Goal: Information Seeking & Learning: Learn about a topic

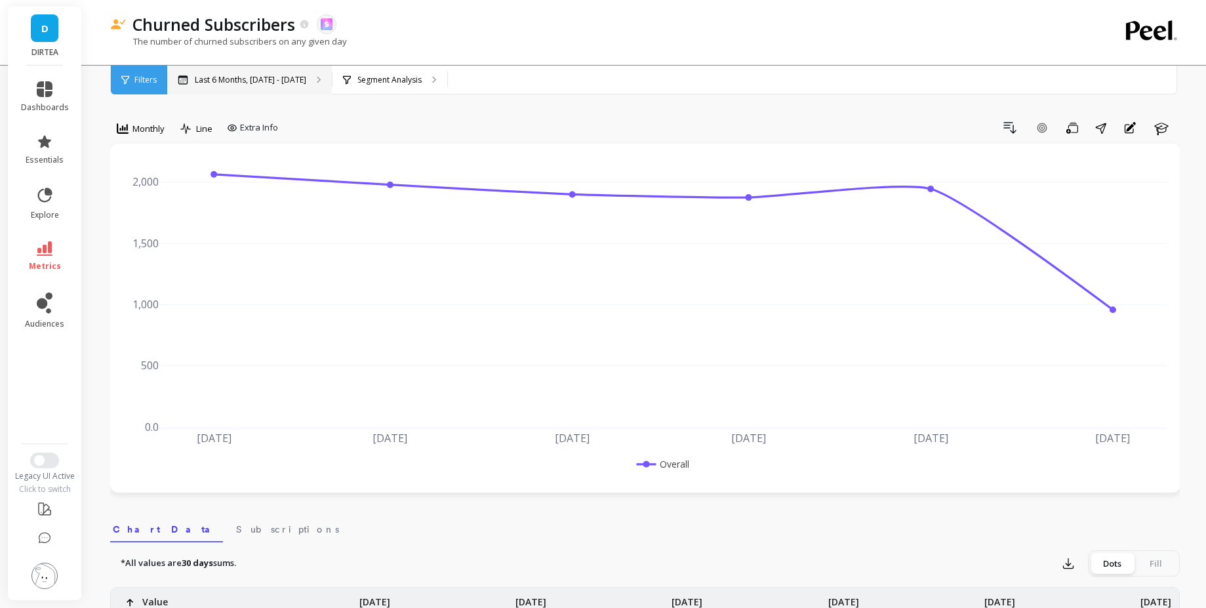
click at [303, 82] on div "Last 6 Months, [DATE] - [DATE]" at bounding box center [249, 80] width 165 height 29
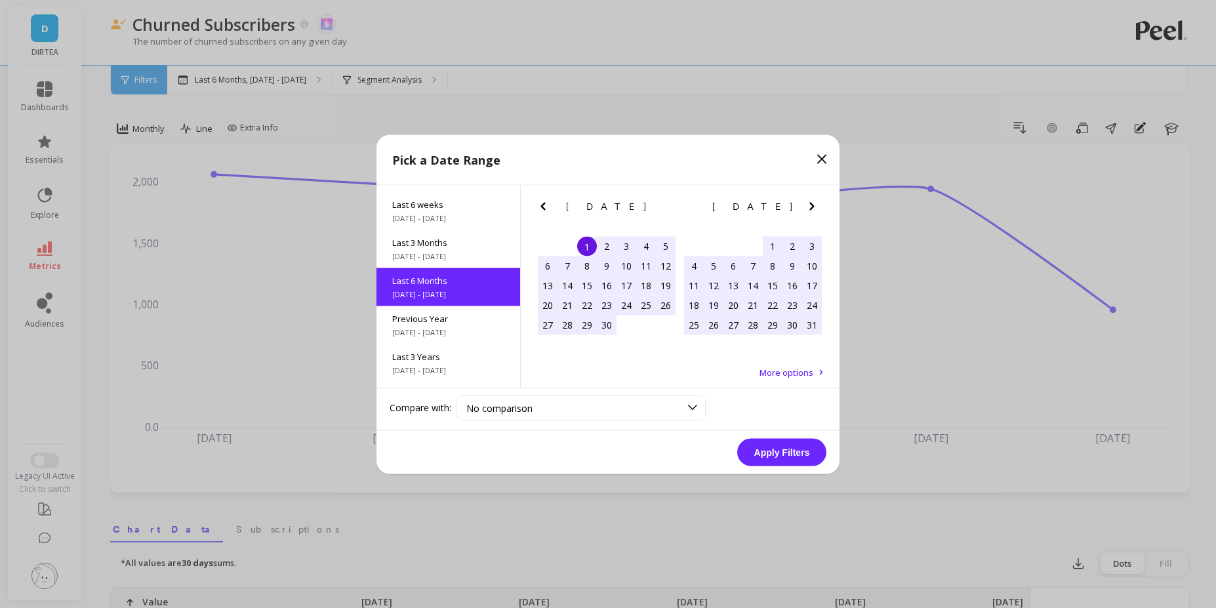
scroll to position [146, 0]
click at [465, 361] on div "Last 3 Years [DATE] - [DATE]" at bounding box center [448, 362] width 144 height 38
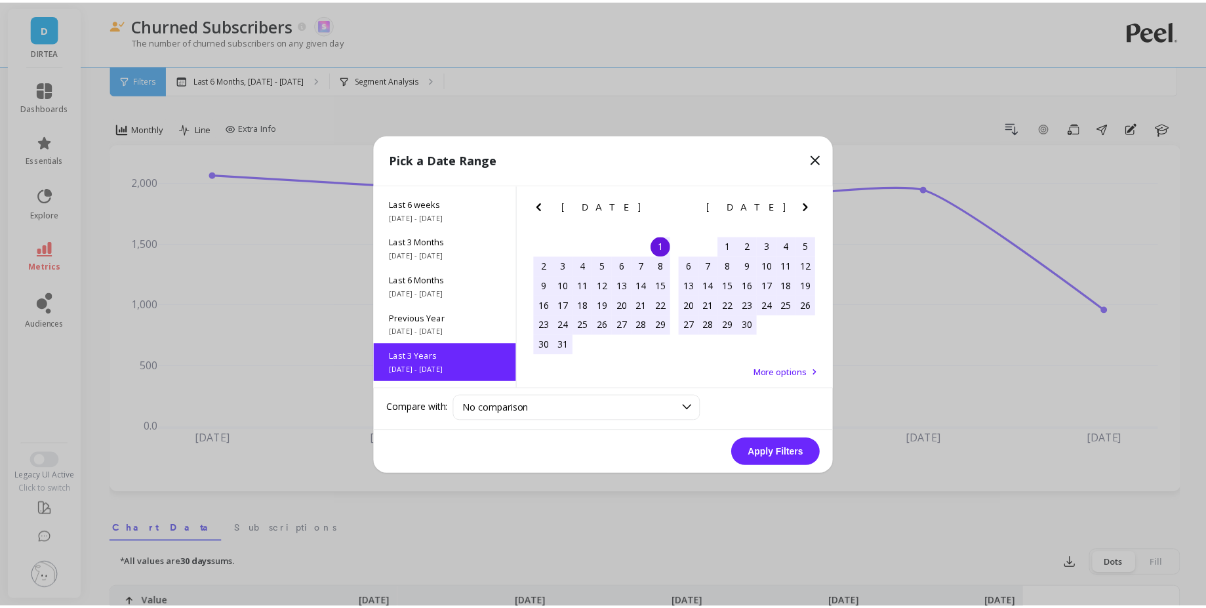
scroll to position [1, 0]
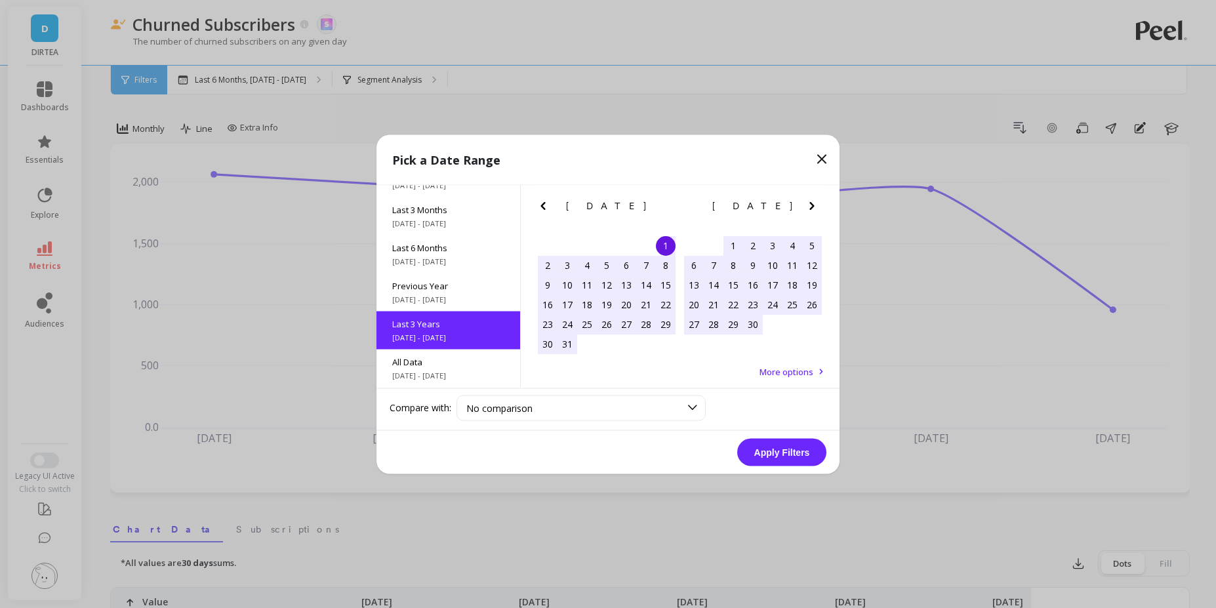
click at [768, 449] on button "Apply Filters" at bounding box center [781, 452] width 89 height 28
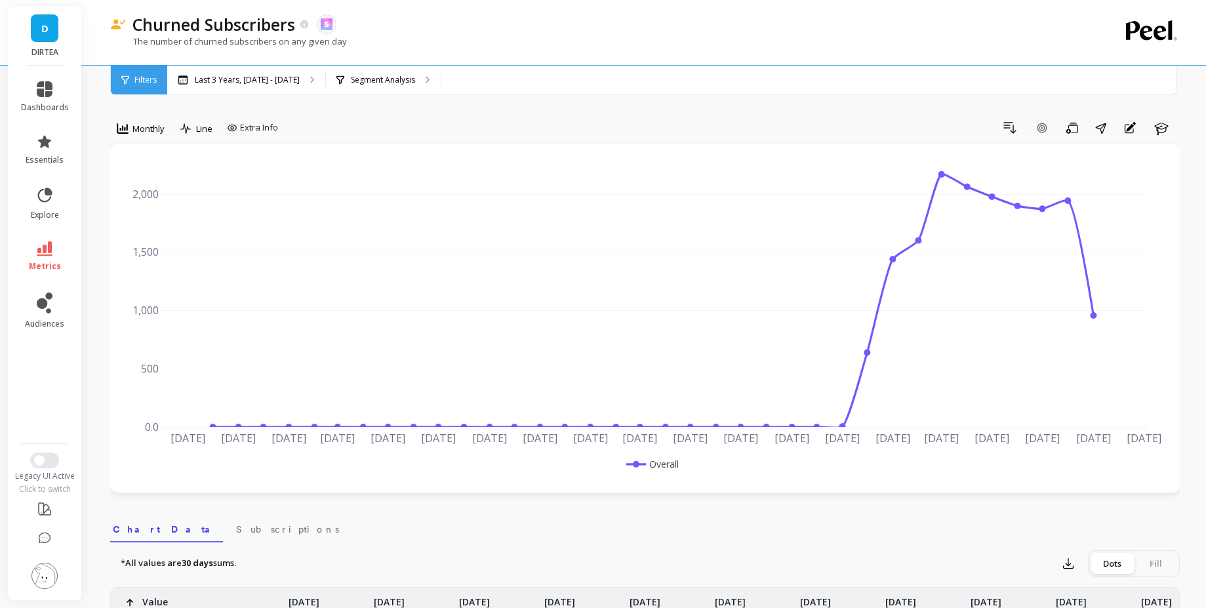
click at [300, 24] on div "Churned Subscribers" at bounding box center [218, 24] width 184 height 22
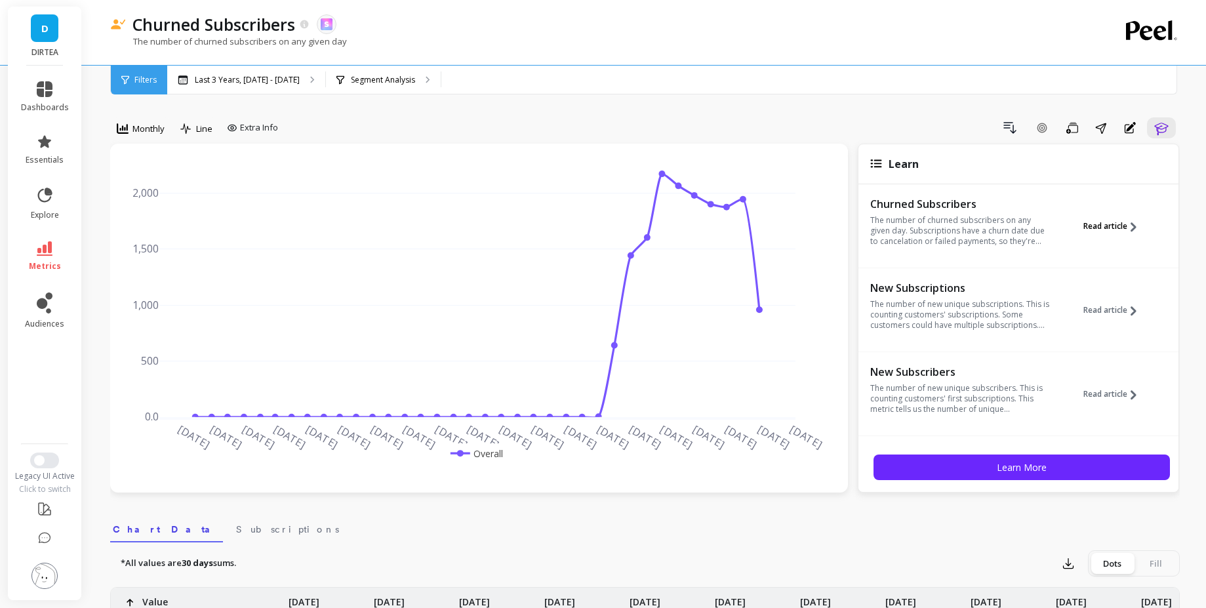
click at [1107, 216] on button "Read article" at bounding box center [1114, 226] width 63 height 60
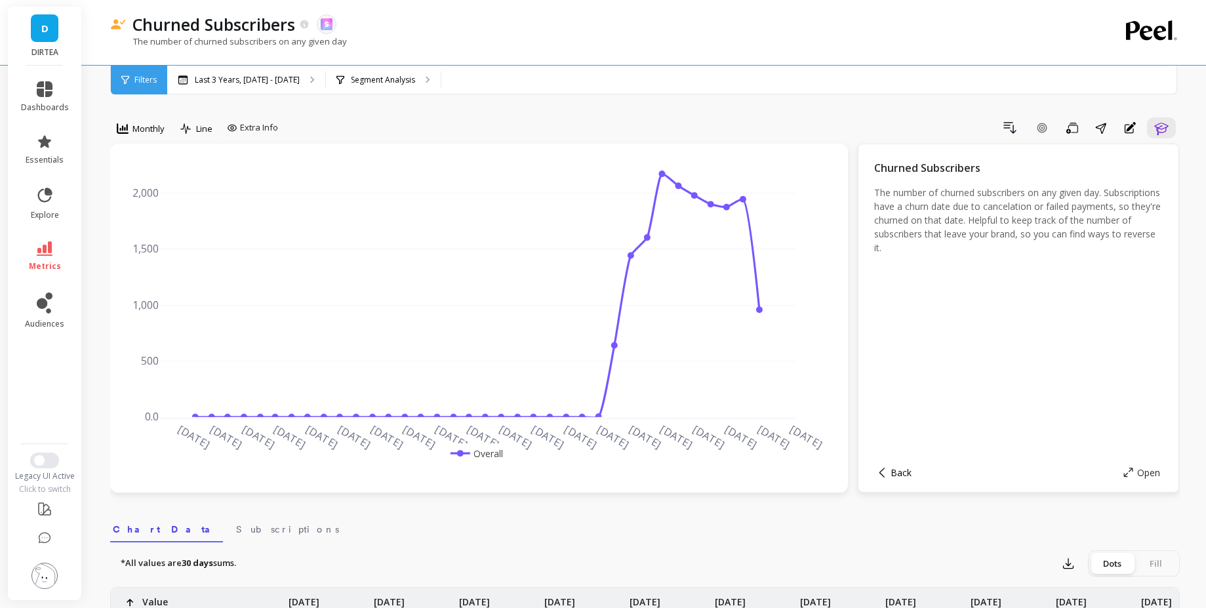
click at [902, 477] on span "Back" at bounding box center [900, 472] width 21 height 12
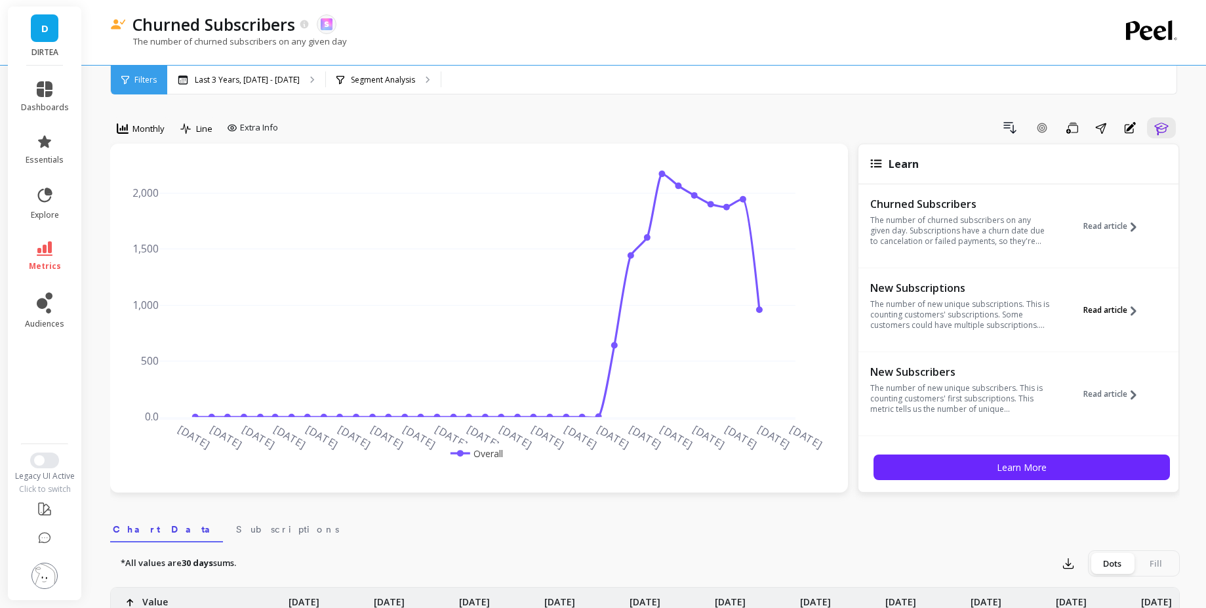
click at [1113, 305] on span "Read article" at bounding box center [1105, 310] width 44 height 10
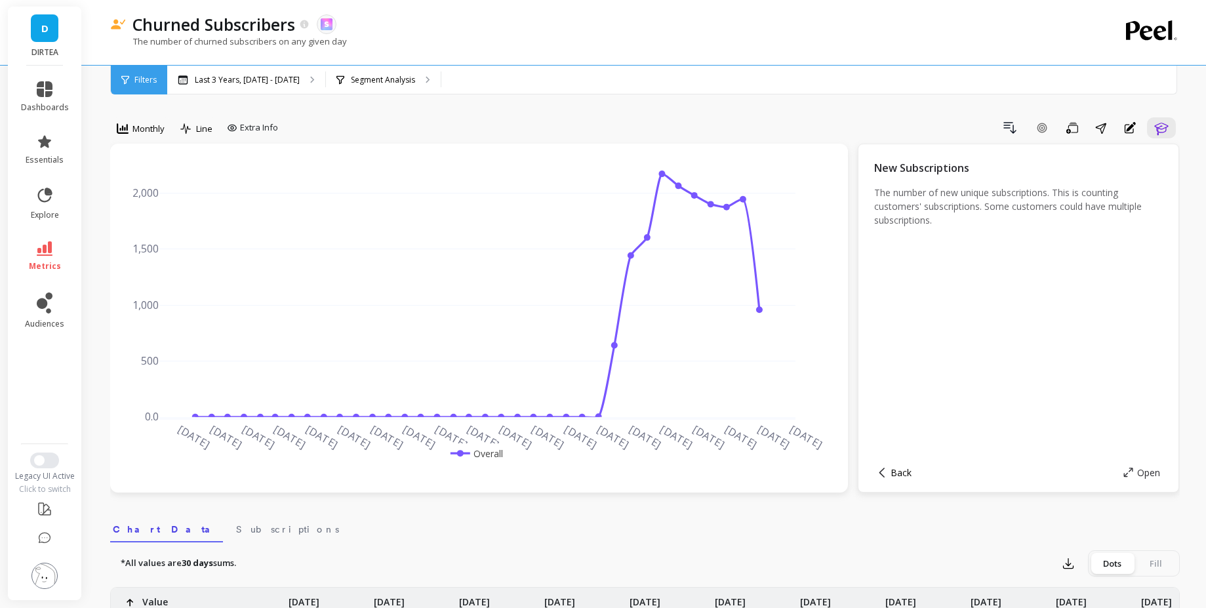
click at [899, 473] on span "Back" at bounding box center [900, 472] width 21 height 12
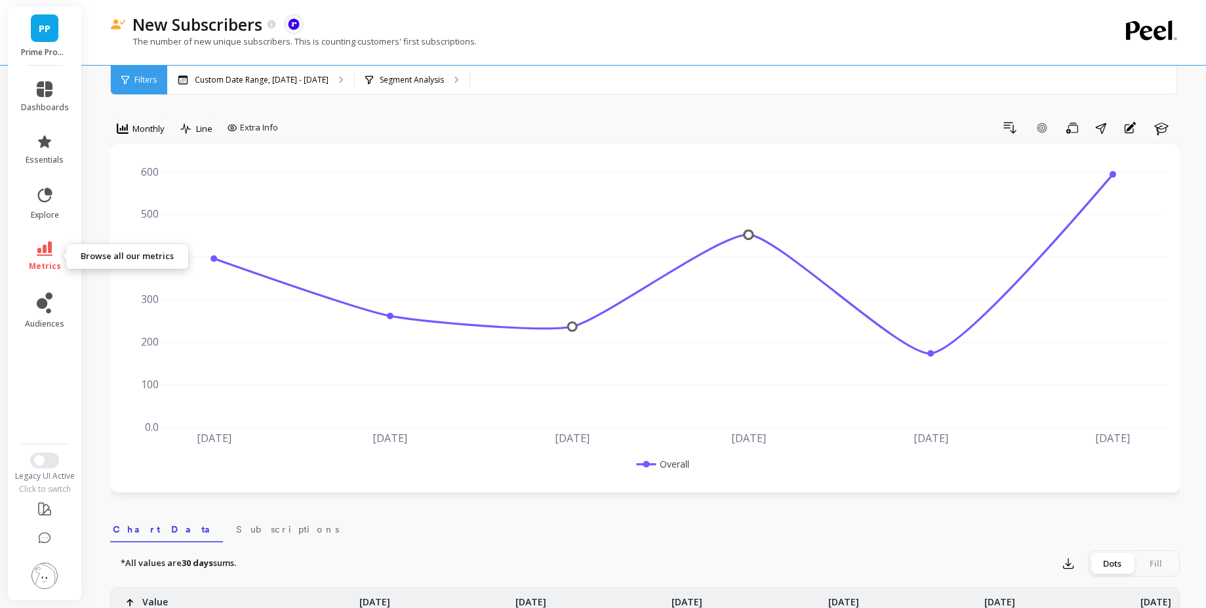
click at [50, 246] on icon at bounding box center [45, 248] width 16 height 14
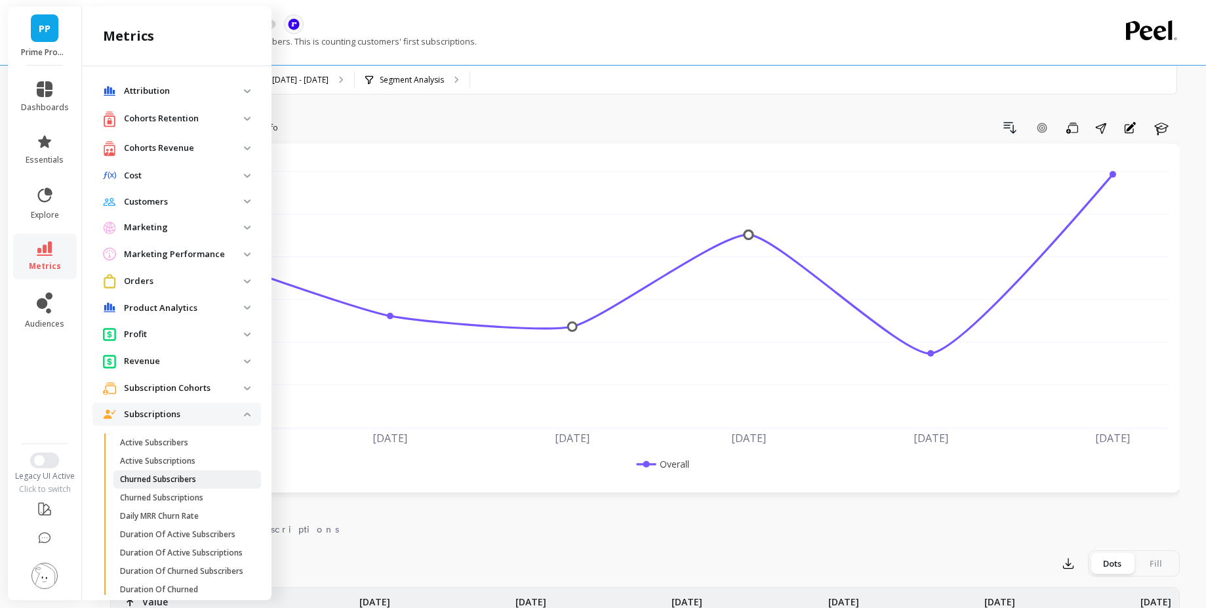
click at [192, 486] on link "Churned Subscribers" at bounding box center [187, 479] width 148 height 18
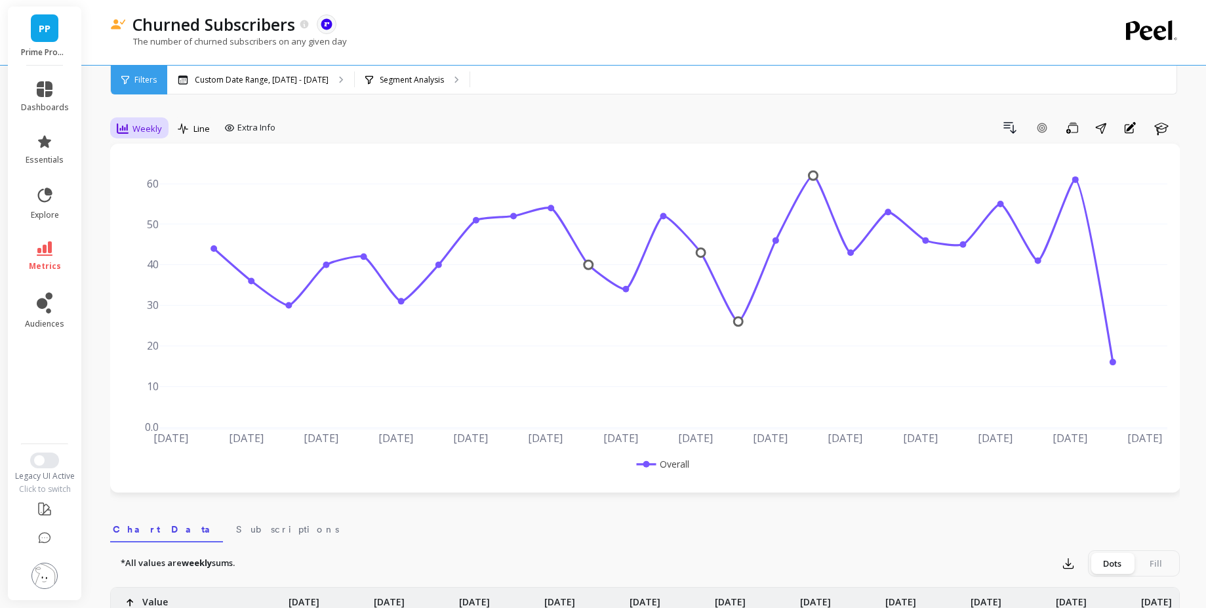
click at [154, 125] on span "Weekly" at bounding box center [147, 129] width 30 height 12
click at [172, 232] on div "Monthly" at bounding box center [158, 233] width 75 height 12
